Goal: Contribute content: Contribute content

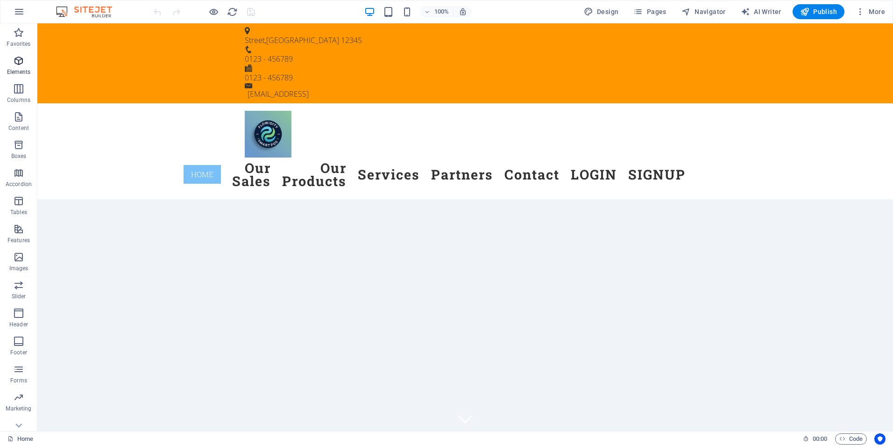
click at [21, 69] on p "Elements" at bounding box center [19, 71] width 24 height 7
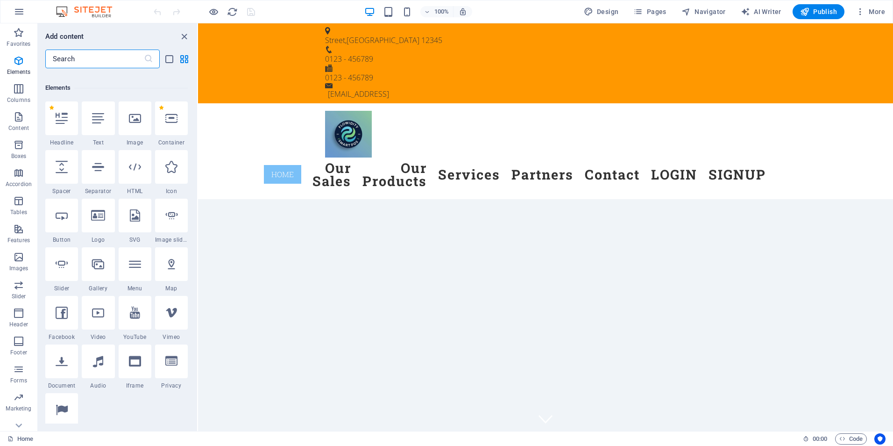
scroll to position [100, 0]
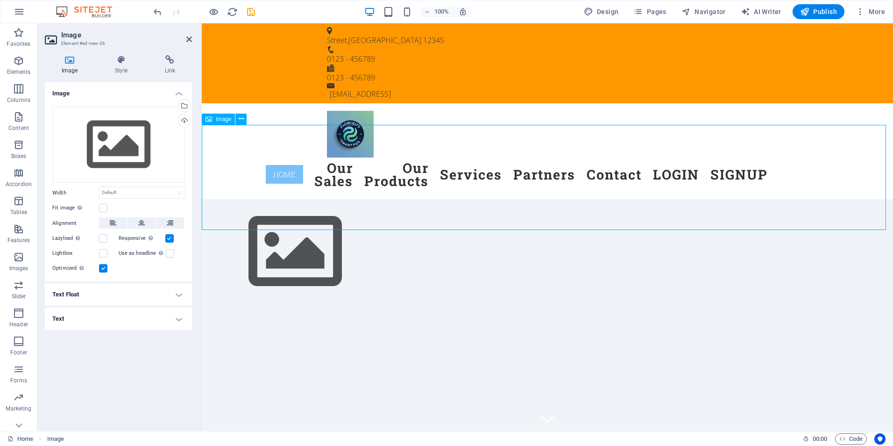
click at [246, 199] on figure at bounding box center [547, 251] width 691 height 105
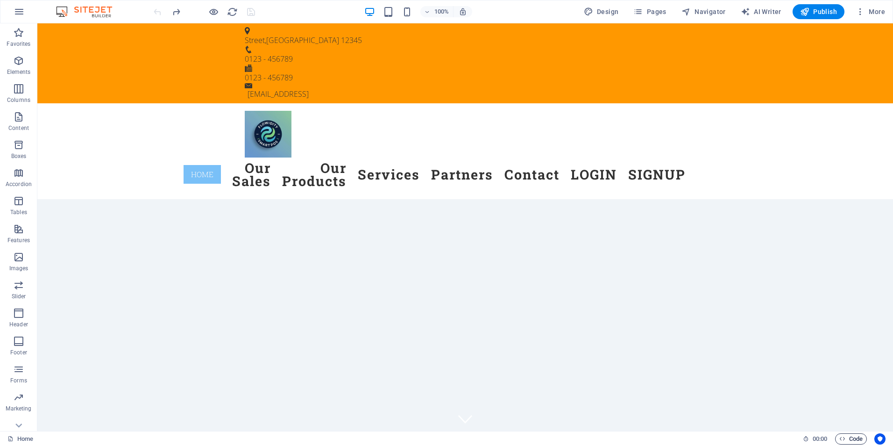
click at [847, 439] on span "Code" at bounding box center [851, 438] width 23 height 11
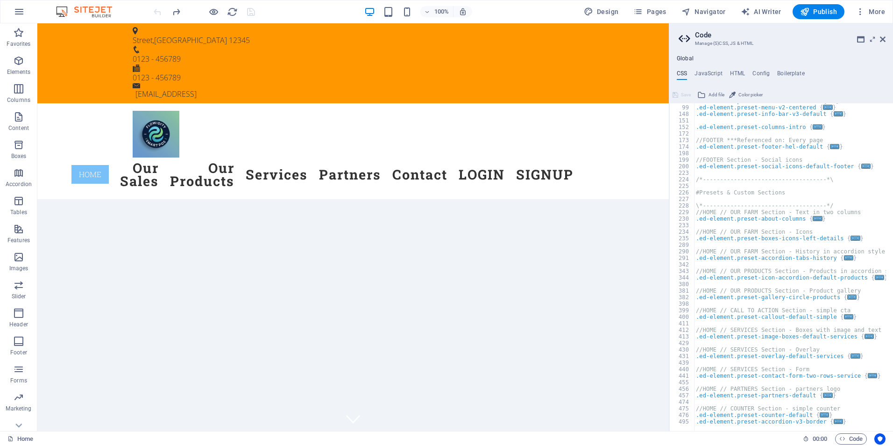
scroll to position [627, 0]
drag, startPoint x: 737, startPoint y: 67, endPoint x: 733, endPoint y: 72, distance: 6.7
click at [733, 72] on div "Global CSS JavaScript HTML Config Boilerplate /*-------------------------------…" at bounding box center [781, 243] width 224 height 376
click at [733, 72] on h4 "HTML" at bounding box center [737, 75] width 15 height 10
type textarea "<a href="#main-content" class="wv-link-content button">Skip to main content</a>"
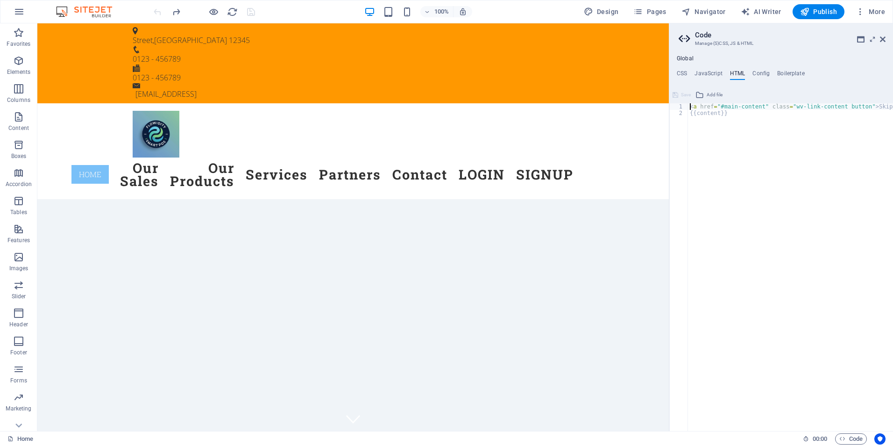
scroll to position [0, 0]
click at [408, 157] on nav "Home Our Sales Our Products Services Partners Contact LOGIN SIGNUP" at bounding box center [353, 174] width 441 height 35
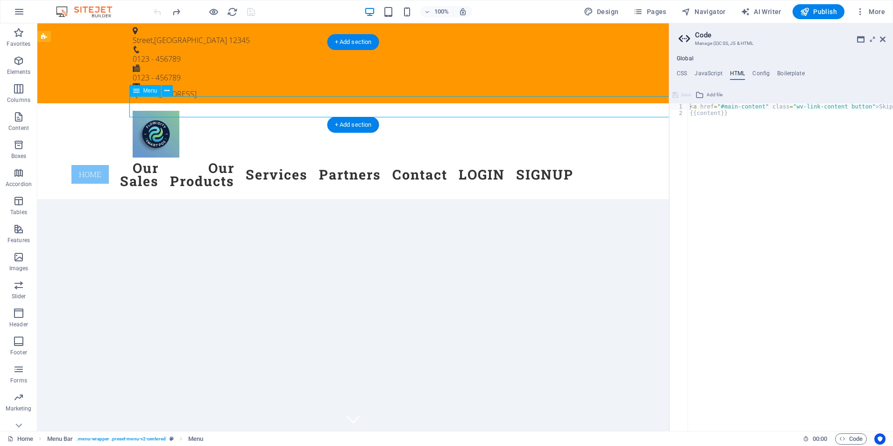
click at [408, 157] on nav "Home Our Sales Our Products Services Partners Contact LOGIN SIGNUP" at bounding box center [353, 174] width 441 height 35
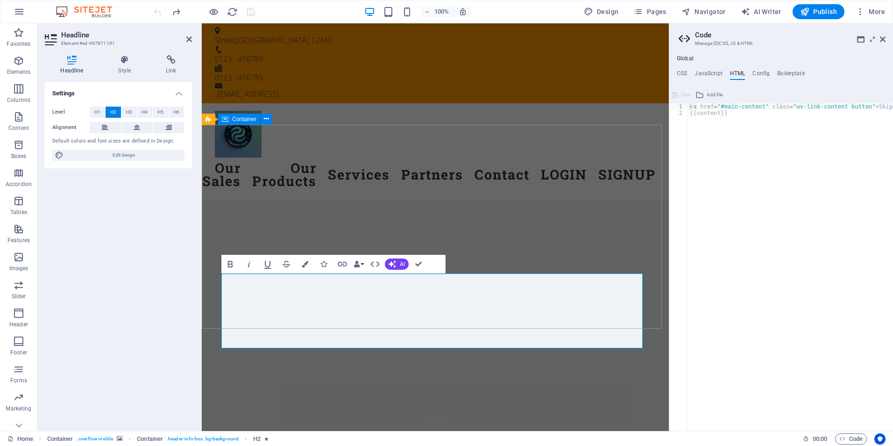
click at [498, 403] on div at bounding box center [435, 440] width 467 height 75
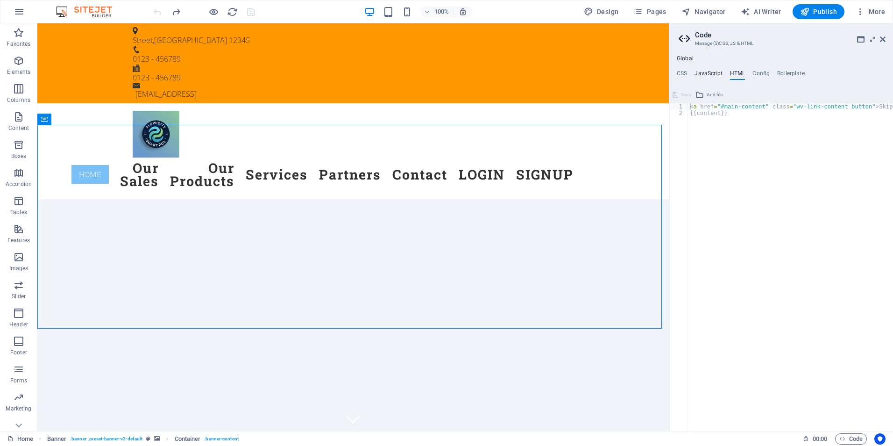
click at [708, 77] on h4 "JavaScript" at bounding box center [709, 75] width 28 height 10
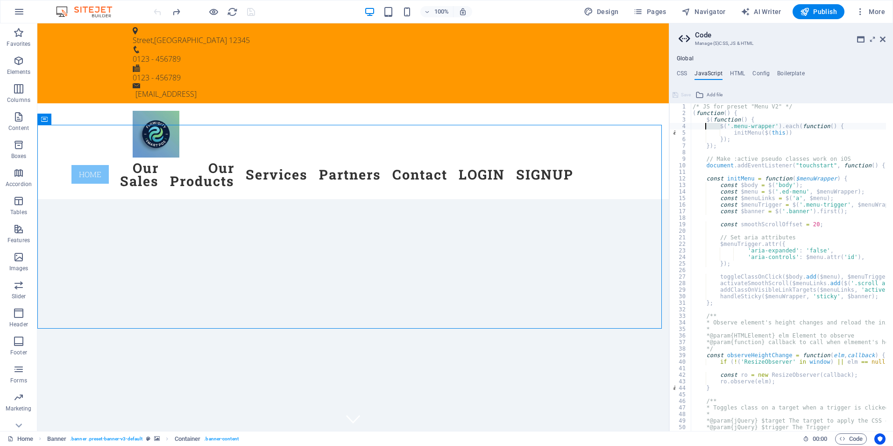
drag, startPoint x: 720, startPoint y: 126, endPoint x: 715, endPoint y: 126, distance: 5.1
click at [715, 126] on div "/* JS for preset "Menu V2" */ ( function ( ) { $ ( function ( ) { $ ( '.menu-wr…" at bounding box center [905, 270] width 429 height 334
type textarea "$('.menu-wrapper').each(function() {"
click at [715, 126] on div "/* JS for preset "Menu V2" */ ( function ( ) { $ ( function ( ) { $ ( '.menu-wr…" at bounding box center [788, 267] width 195 height 328
click at [722, 125] on div "/* JS for preset "Menu V2" */ ( function ( ) { $ ( function ( ) { $ ( '.menu-wr…" at bounding box center [905, 270] width 429 height 334
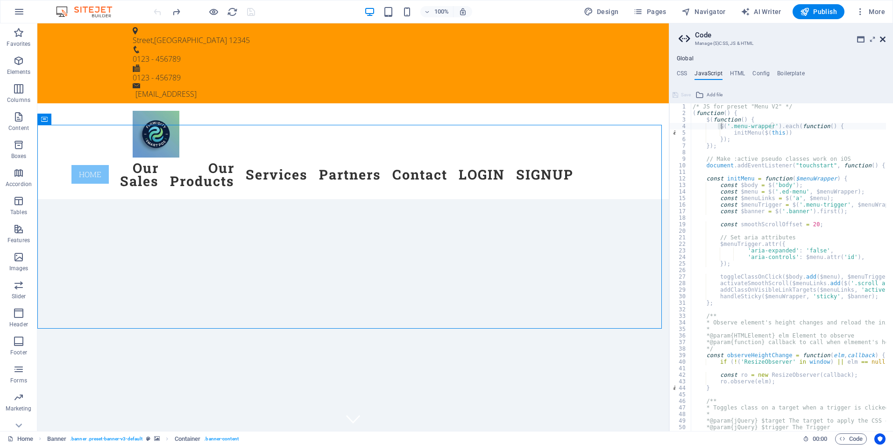
click at [885, 38] on icon at bounding box center [883, 39] width 6 height 7
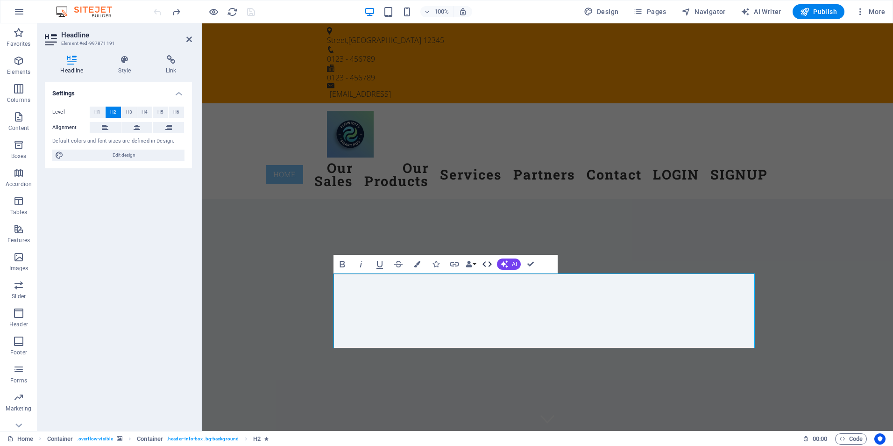
click at [491, 263] on icon "button" at bounding box center [487, 264] width 9 height 6
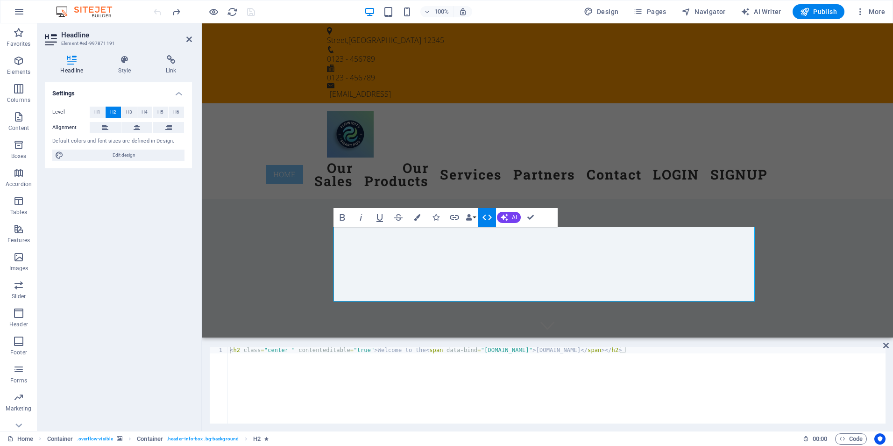
type textarea "<h2 class="center " contenteditable="true">Welcome to the <span data-bind="[DOM…"
click at [484, 349] on div "< h2 class = "center " contenteditable = "true" > Welcome to the < span data-bi…" at bounding box center [557, 392] width 658 height 90
